Goal: Task Accomplishment & Management: Manage account settings

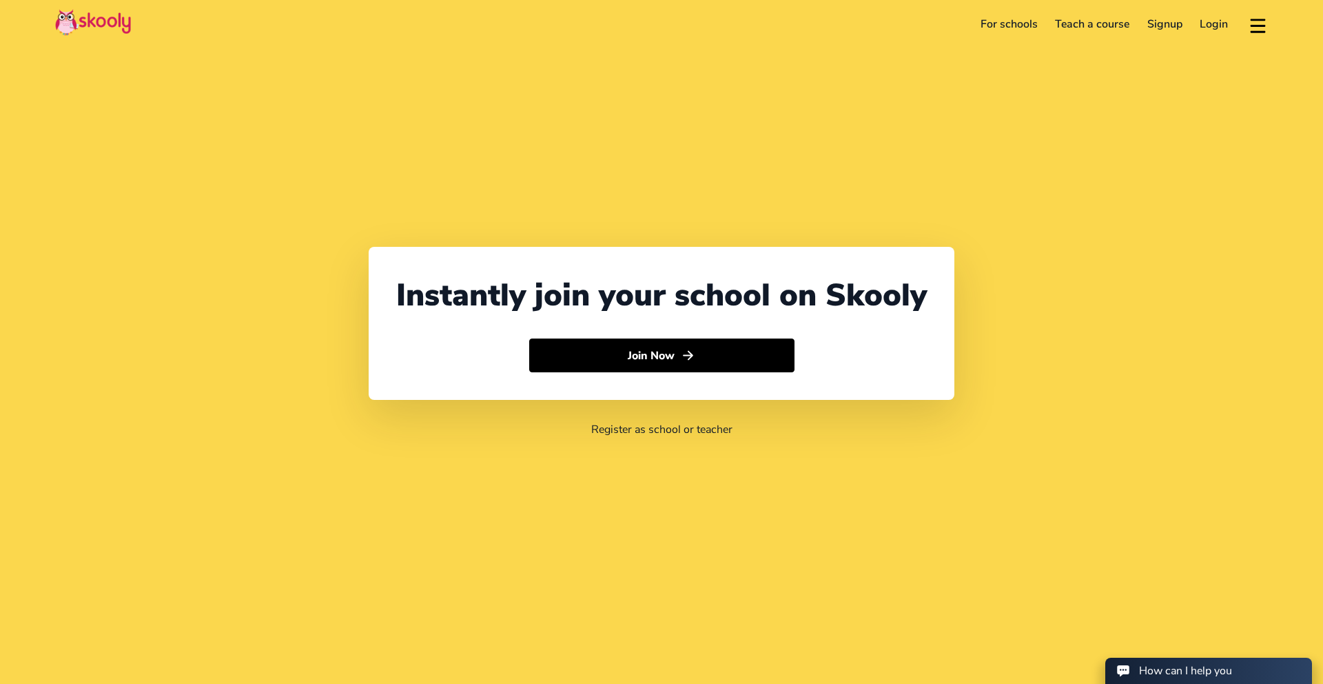
select select "65"
select select "[GEOGRAPHIC_DATA]"
select select "[GEOGRAPHIC_DATA]/[GEOGRAPHIC_DATA]"
click at [1203, 19] on link "Login" at bounding box center [1204, 24] width 46 height 22
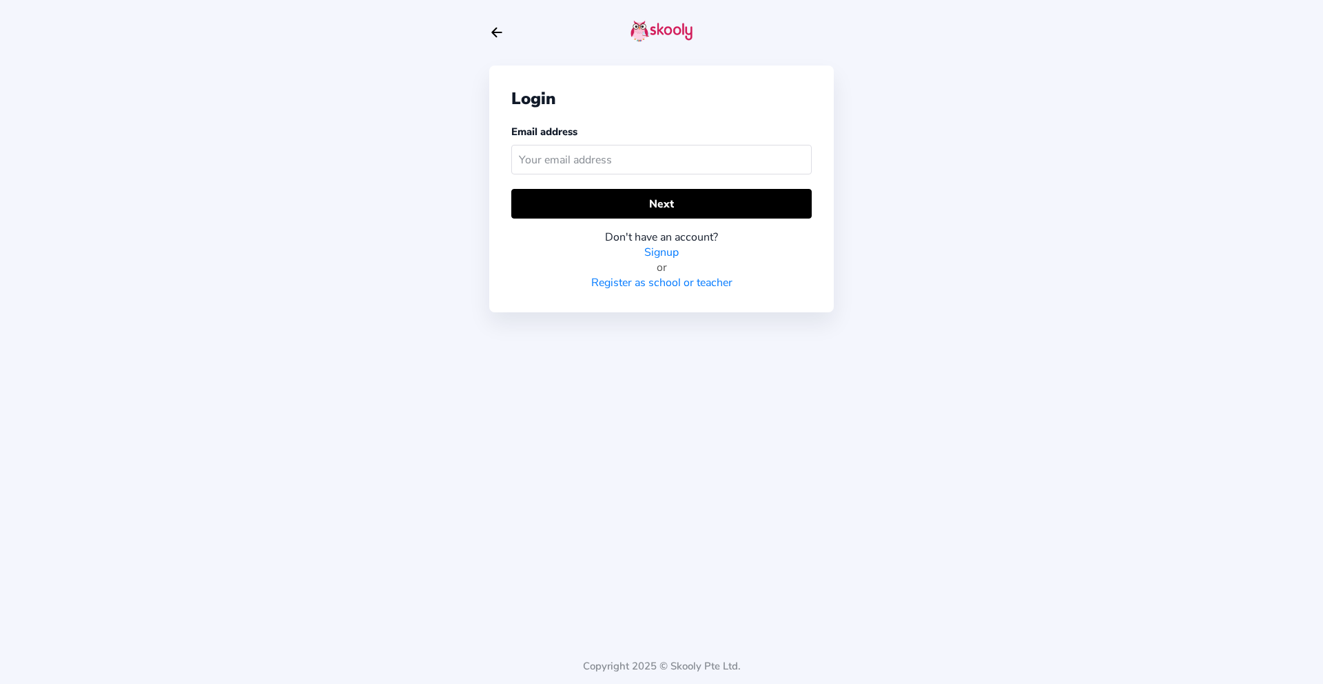
click at [648, 162] on input "text" at bounding box center [661, 160] width 300 height 30
type input "[EMAIL_ADDRESS][DOMAIN_NAME]"
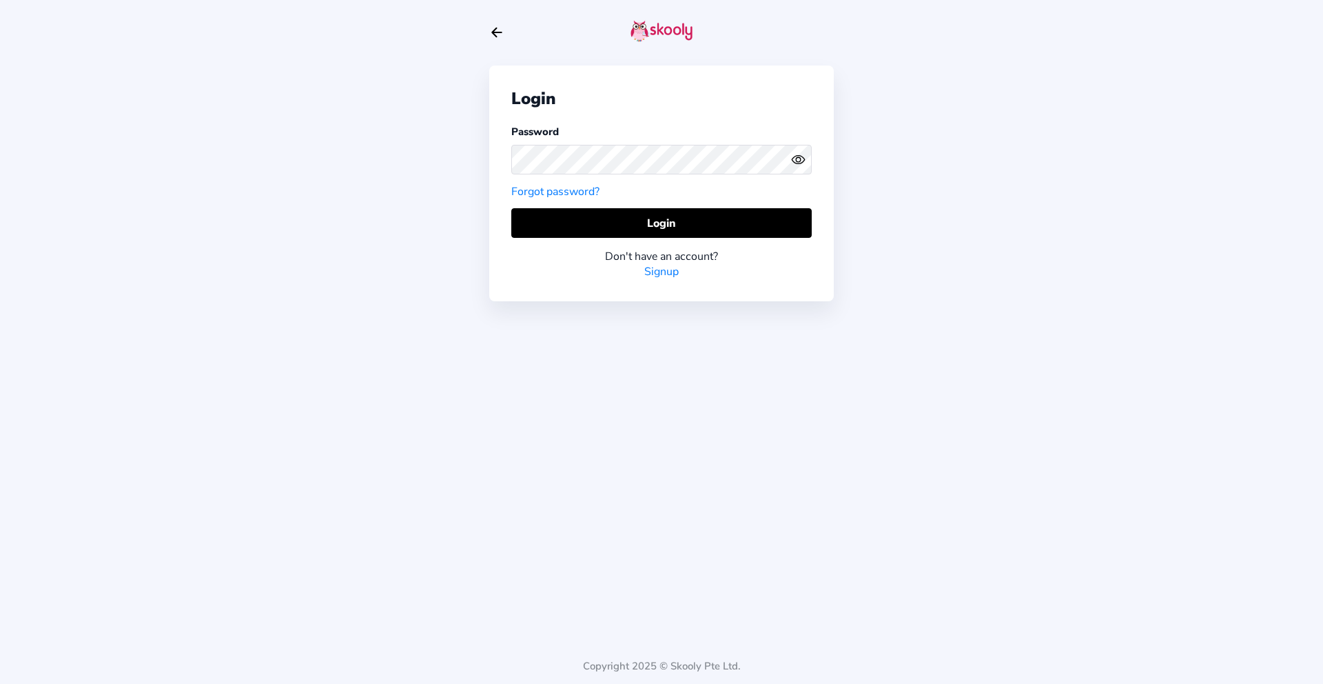
click at [810, 161] on button at bounding box center [801, 159] width 21 height 14
